Goal: Task Accomplishment & Management: Manage account settings

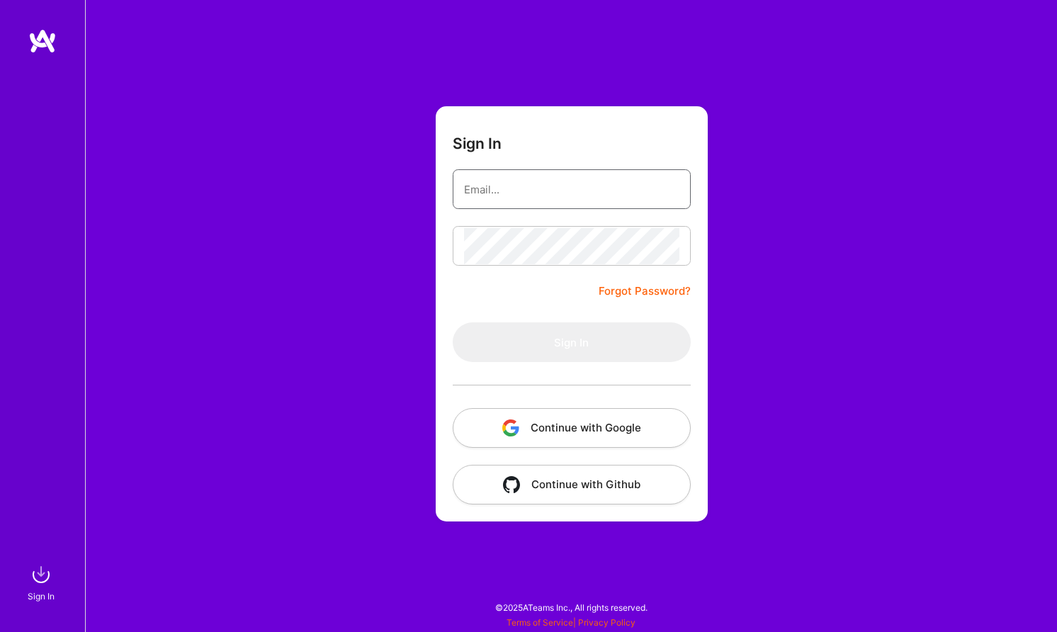
click at [555, 194] on input "email" at bounding box center [571, 189] width 215 height 36
type input "[EMAIL_ADDRESS][DOMAIN_NAME]"
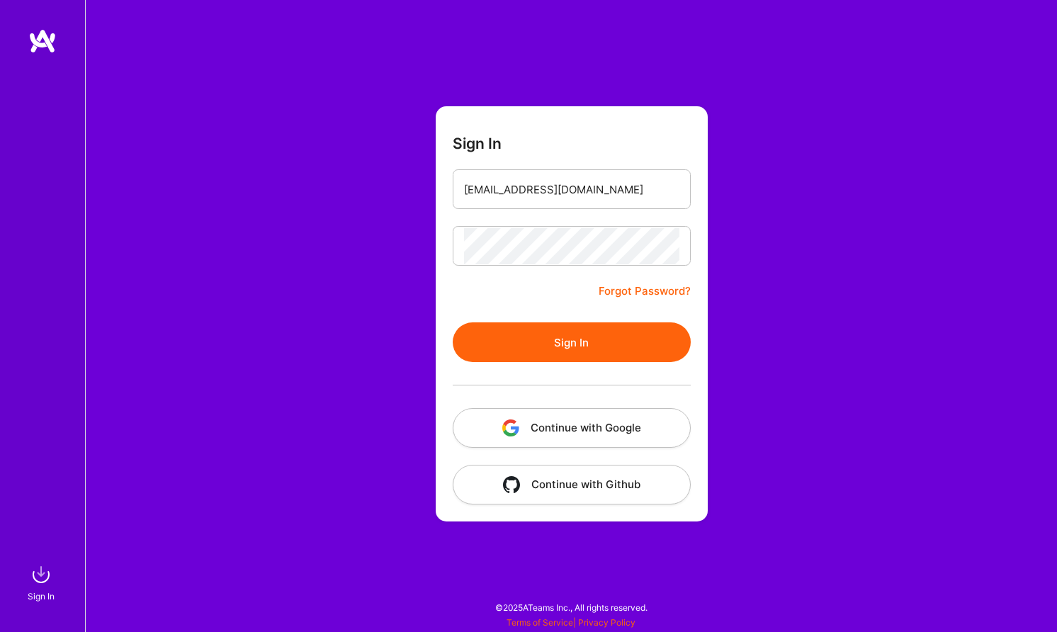
click at [557, 351] on button "Sign In" at bounding box center [572, 342] width 238 height 40
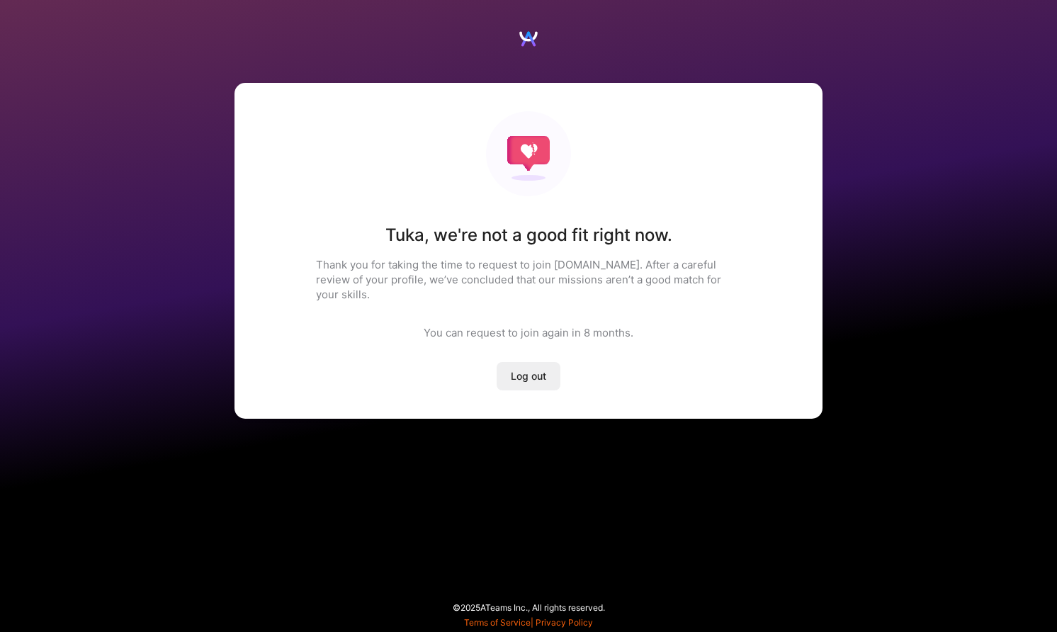
click at [526, 369] on span "Log out" at bounding box center [528, 376] width 35 height 14
click at [521, 369] on span "Log out" at bounding box center [528, 376] width 35 height 14
click at [515, 369] on span "Log out" at bounding box center [528, 376] width 35 height 14
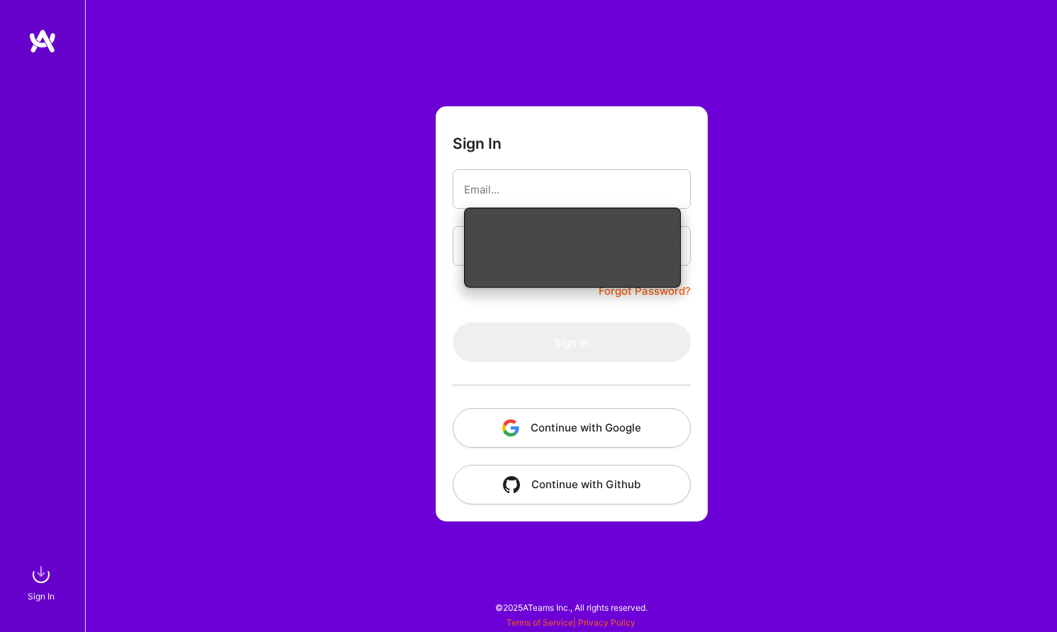
click at [310, 310] on div "Sign In Forgot Password? Sign In Continue with Google Continue with Github" at bounding box center [571, 316] width 972 height 632
